Goal: Find contact information: Find contact information

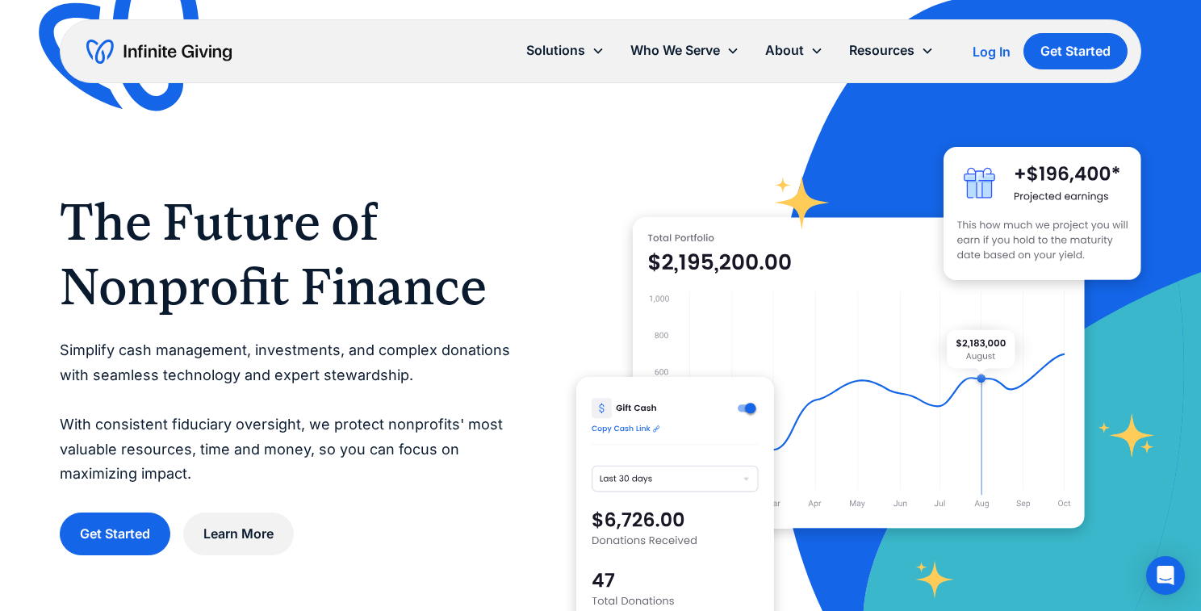
click at [783, 104] on div at bounding box center [858, 372] width 565 height 565
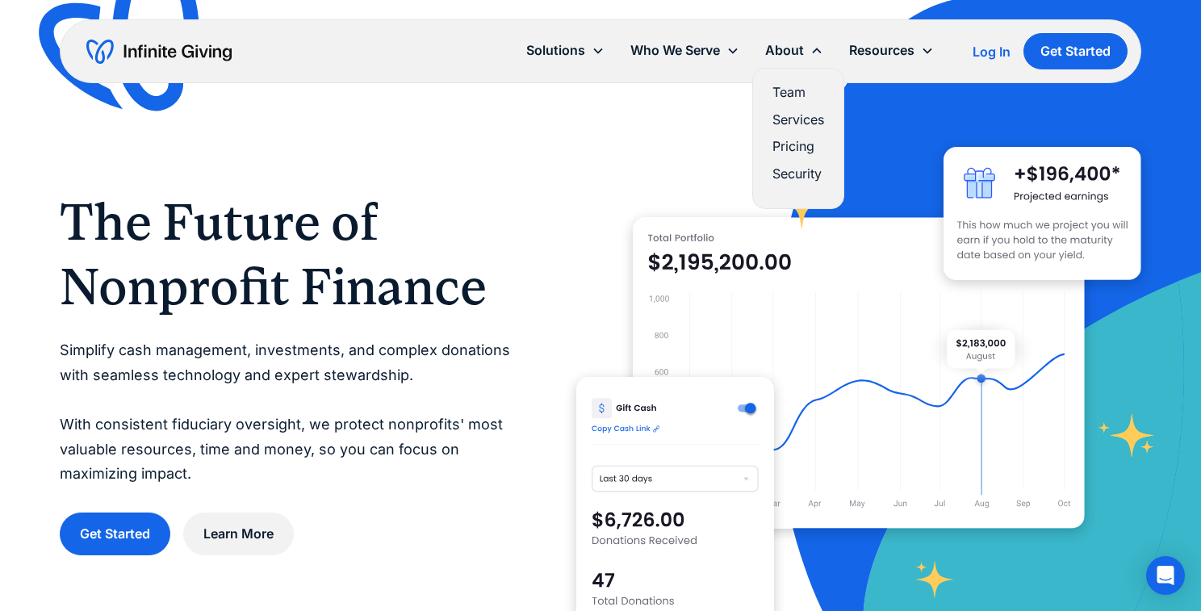
click at [793, 91] on link "Team" at bounding box center [799, 93] width 52 height 22
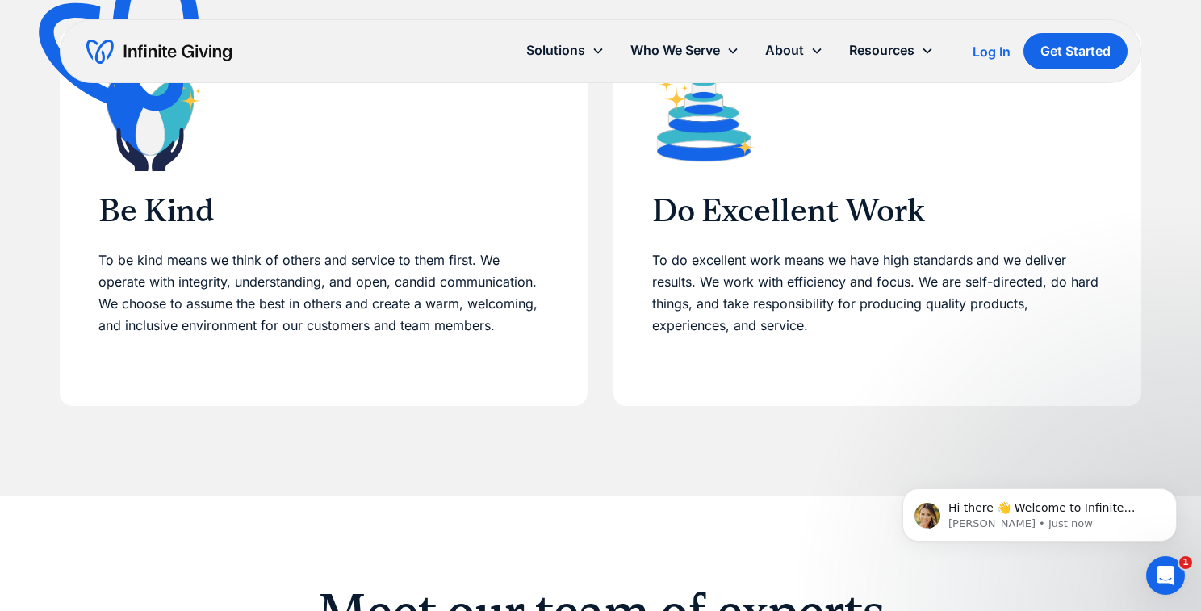
scroll to position [734, 0]
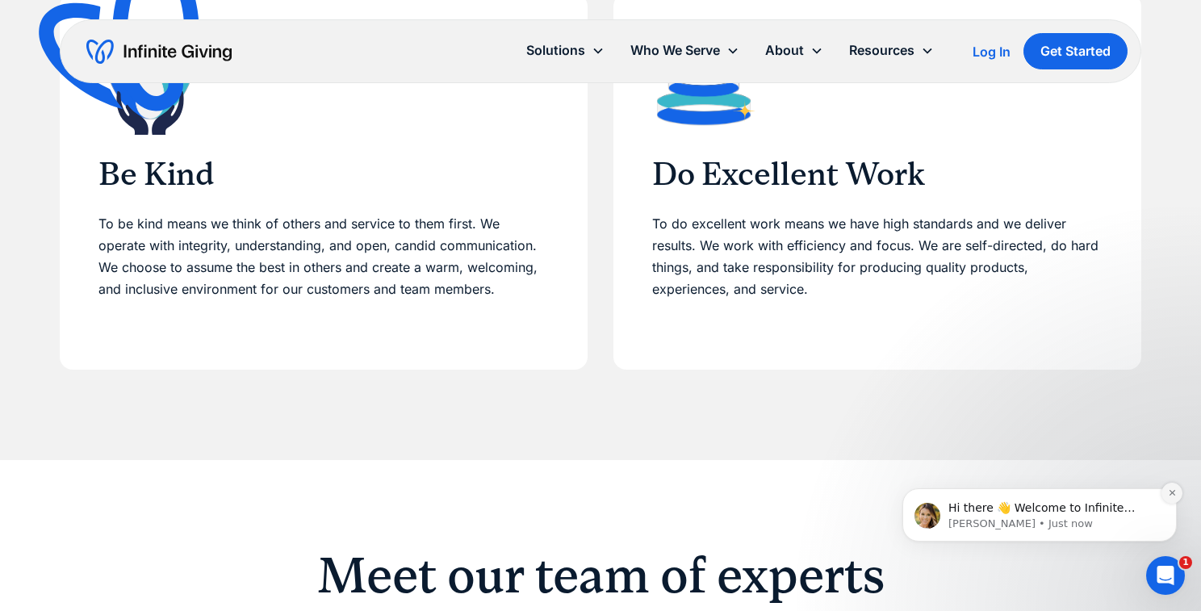
click at [1172, 499] on button "Dismiss notification" at bounding box center [1172, 493] width 21 height 21
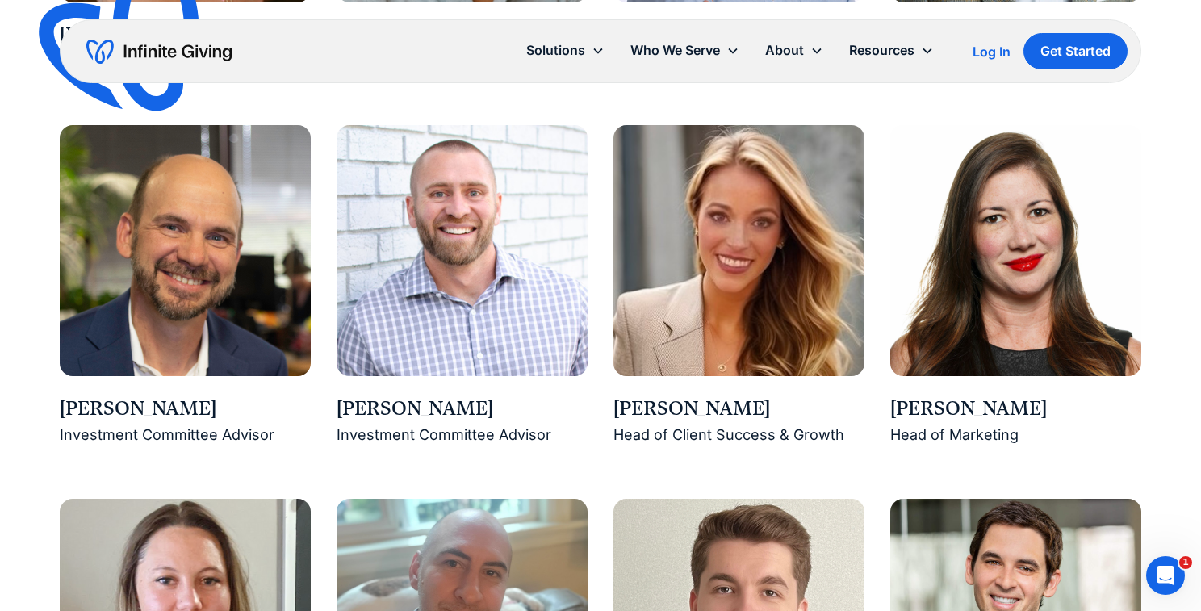
scroll to position [1724, 0]
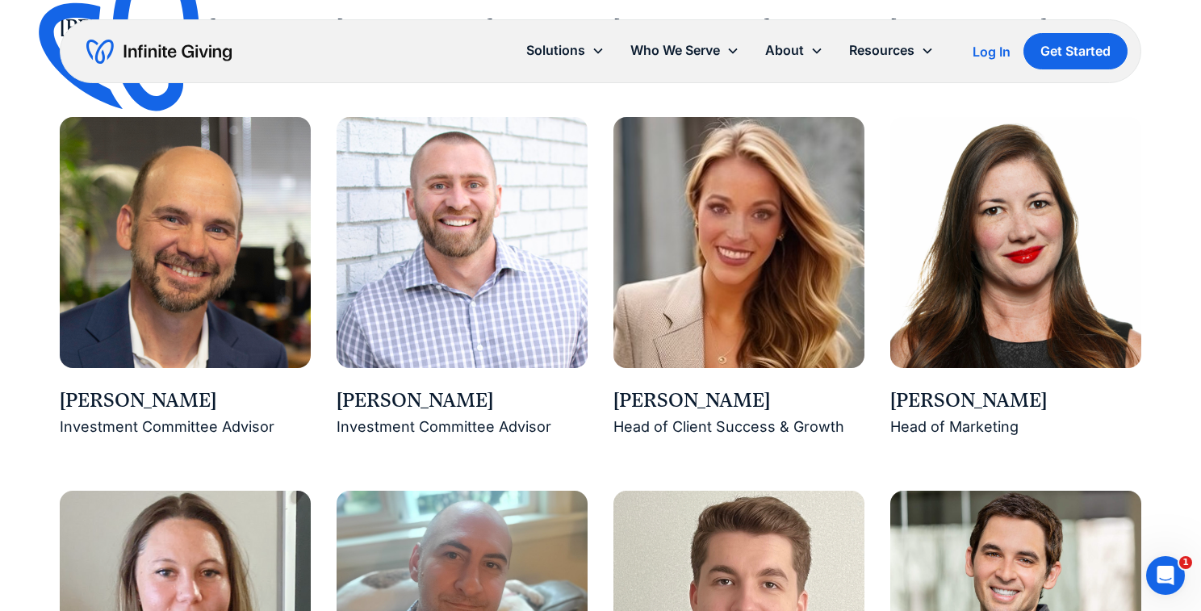
click at [1014, 284] on img at bounding box center [1015, 242] width 251 height 251
click at [944, 403] on div "[PERSON_NAME]" at bounding box center [1015, 400] width 251 height 27
drag, startPoint x: 1028, startPoint y: 403, endPoint x: 878, endPoint y: 388, distance: 150.9
copy div "[PERSON_NAME]"
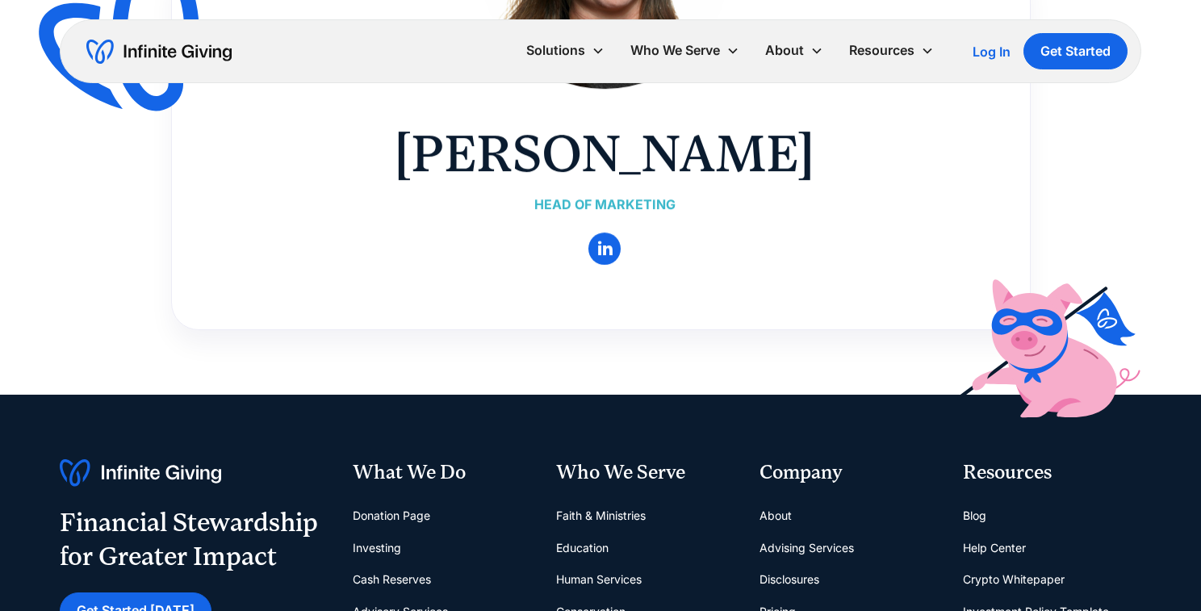
scroll to position [365, 0]
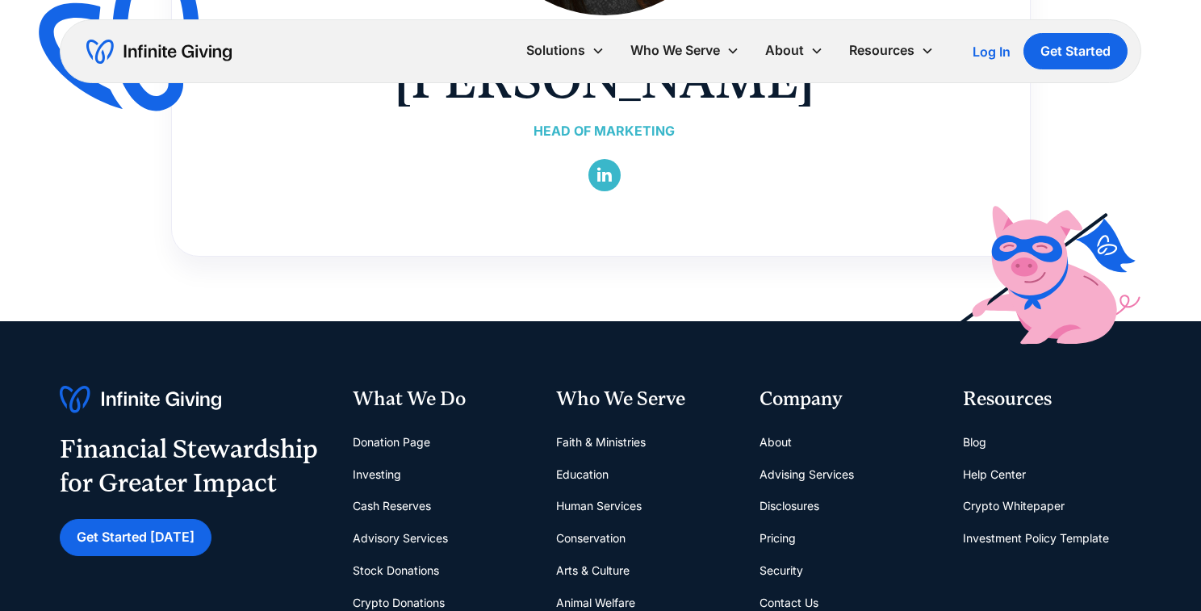
click at [612, 180] on link "" at bounding box center [604, 175] width 32 height 32
